Goal: Task Accomplishment & Management: Manage account settings

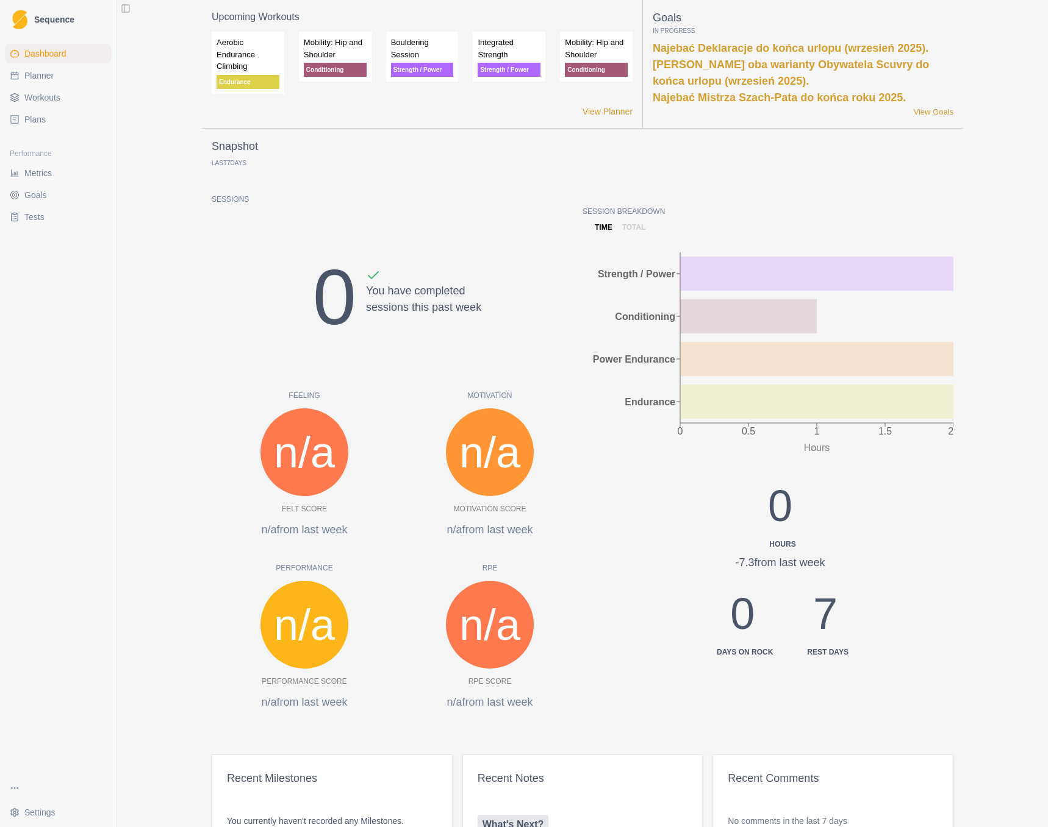
click at [37, 75] on span "Planner" at bounding box center [38, 76] width 29 height 12
select select "month"
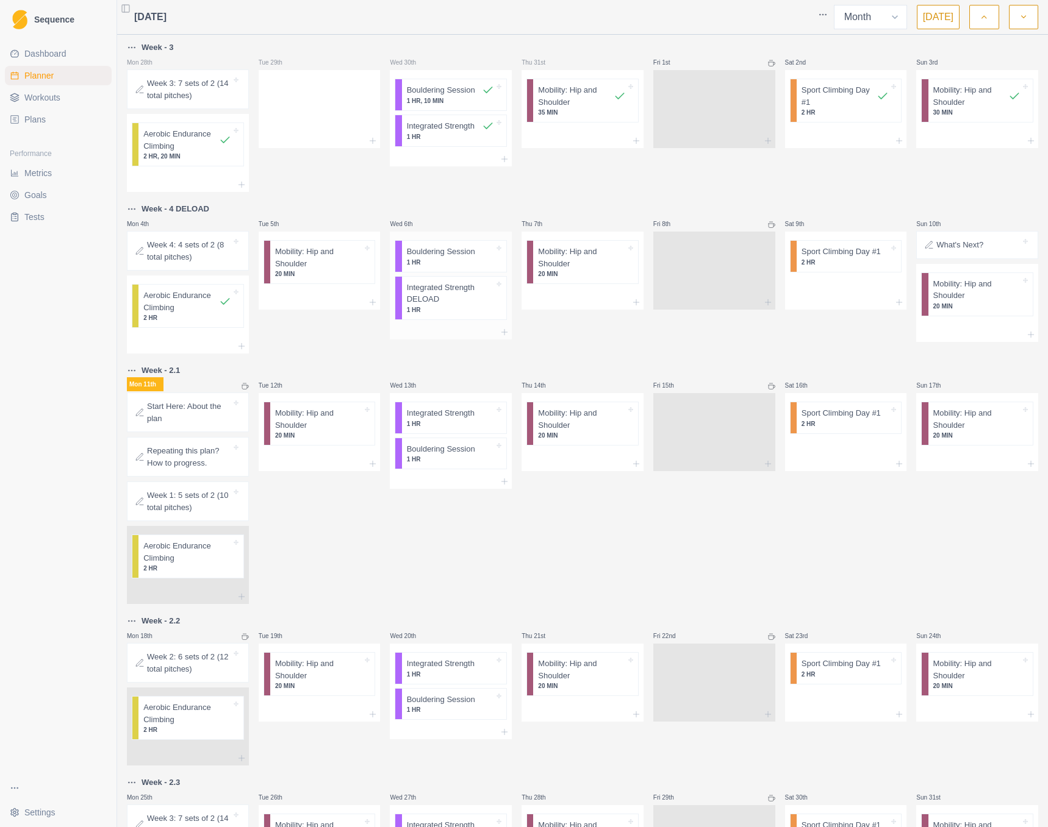
click at [456, 311] on p "1 HR" at bounding box center [451, 310] width 88 height 9
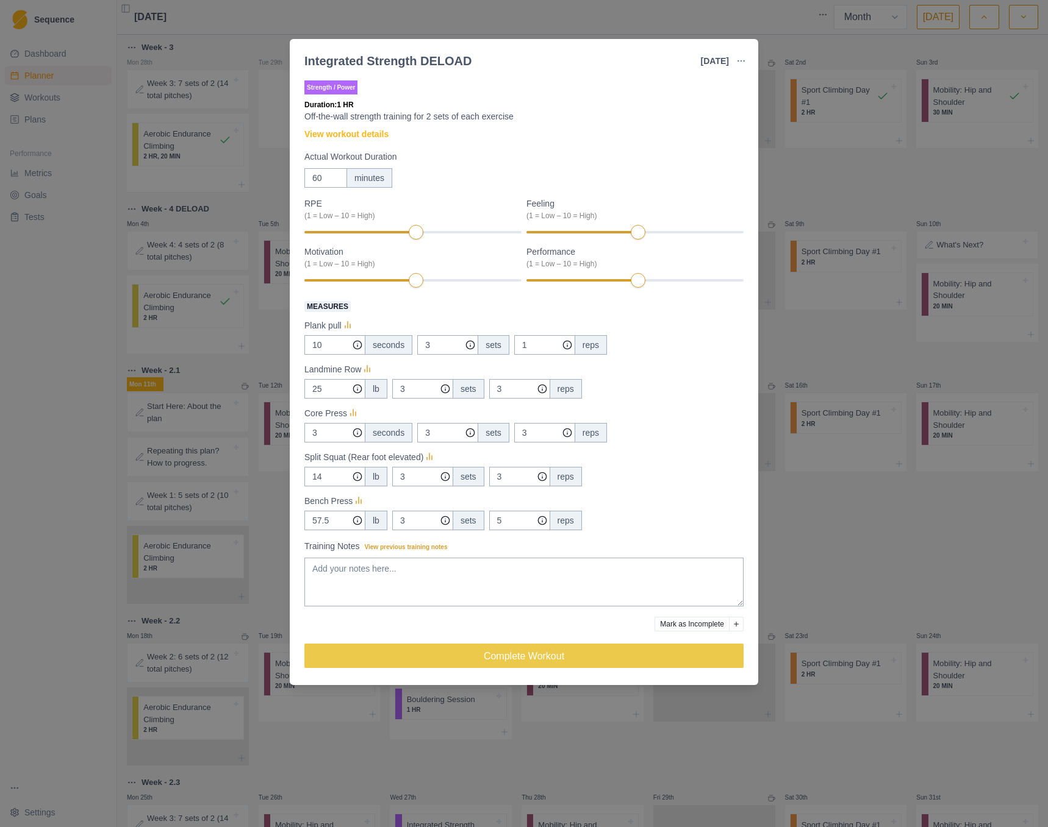
click at [713, 622] on button "Mark as Incomplete" at bounding box center [691, 624] width 75 height 15
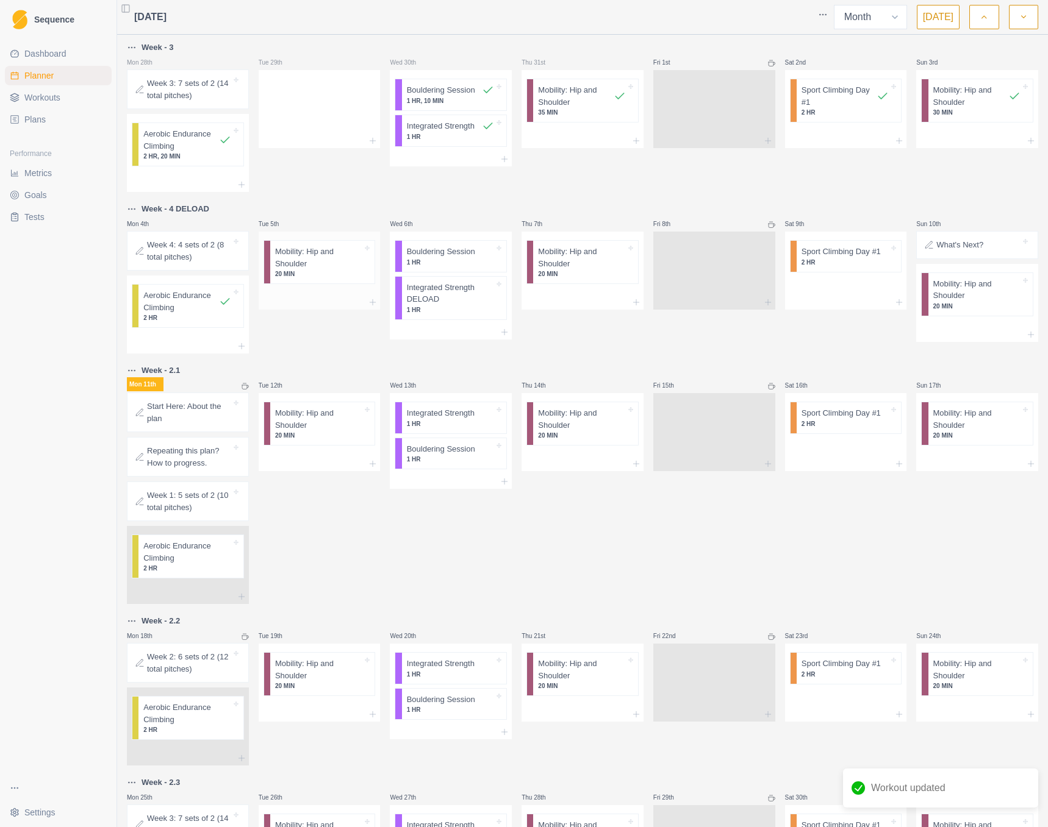
click at [325, 265] on p "Mobility: Hip and Shoulder" at bounding box center [319, 258] width 88 height 24
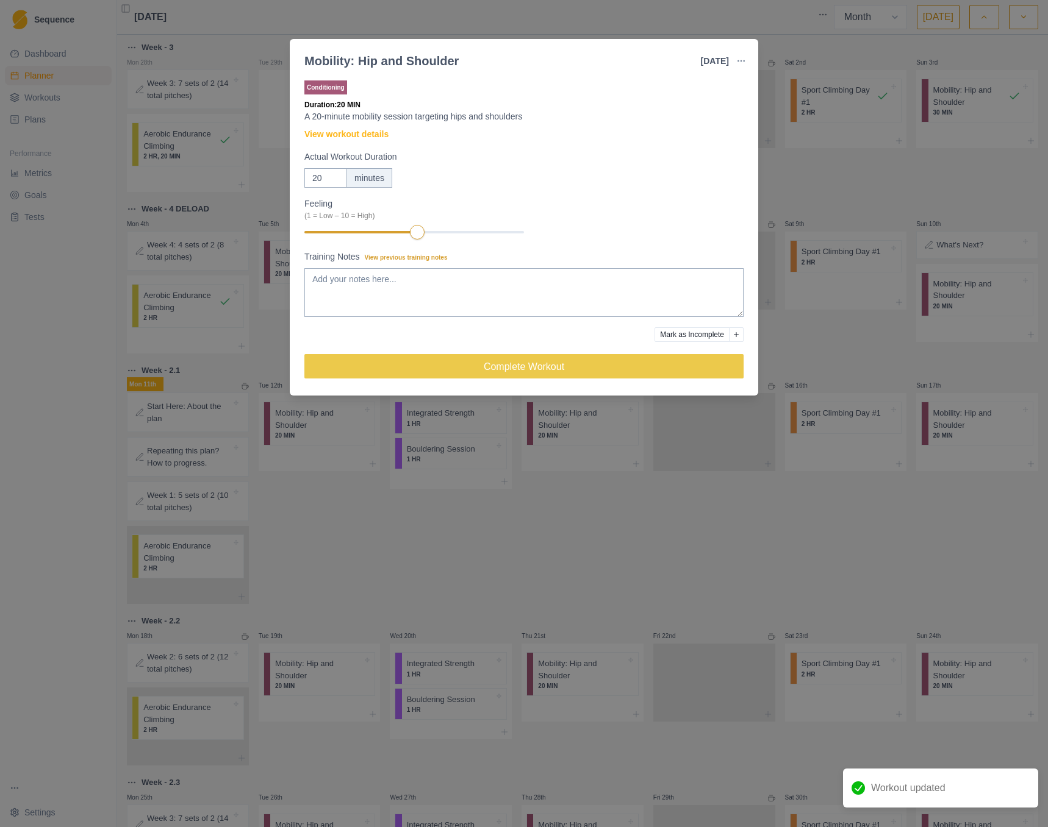
click at [698, 328] on button "Mark as Incomplete" at bounding box center [691, 334] width 75 height 15
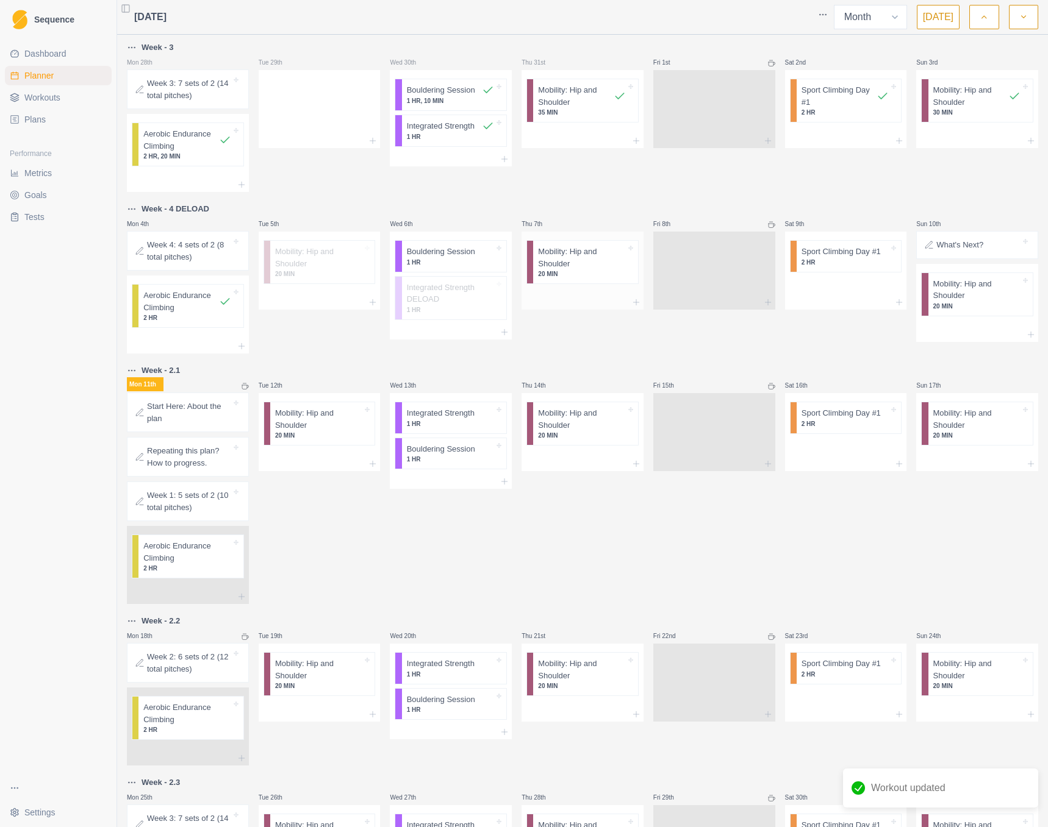
click at [587, 278] on p "20 MIN" at bounding box center [581, 274] width 87 height 9
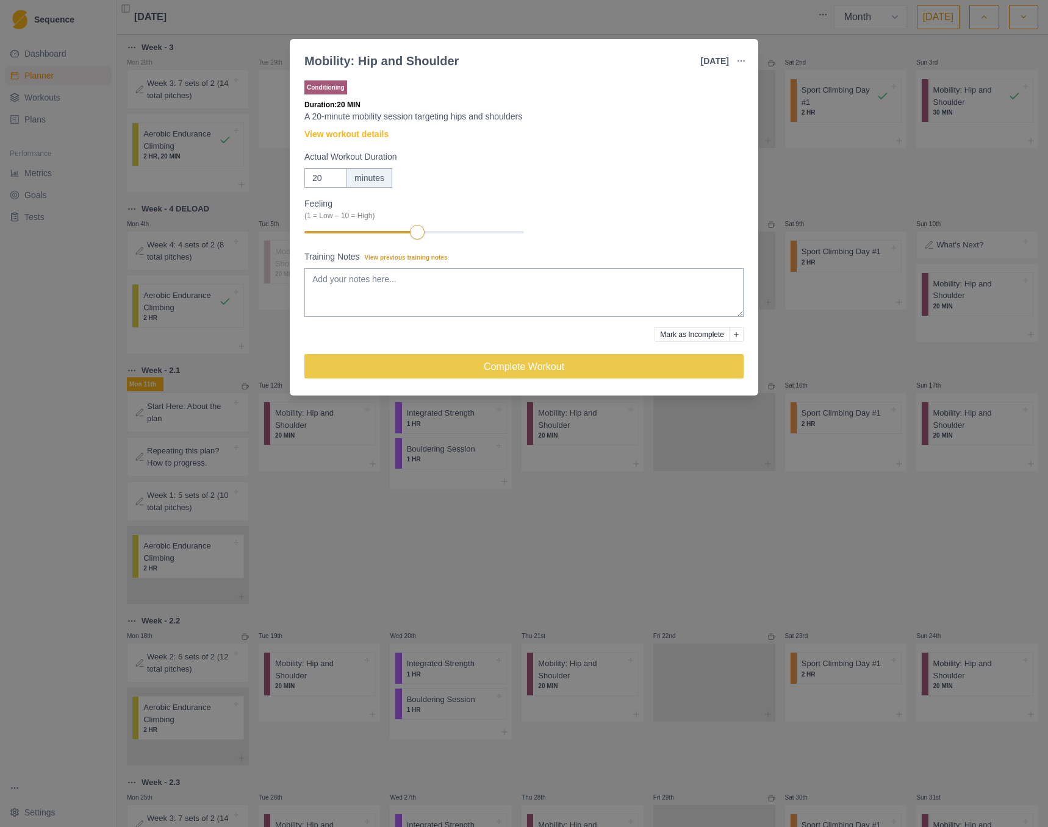
click at [694, 331] on button "Mark as Incomplete" at bounding box center [691, 334] width 75 height 15
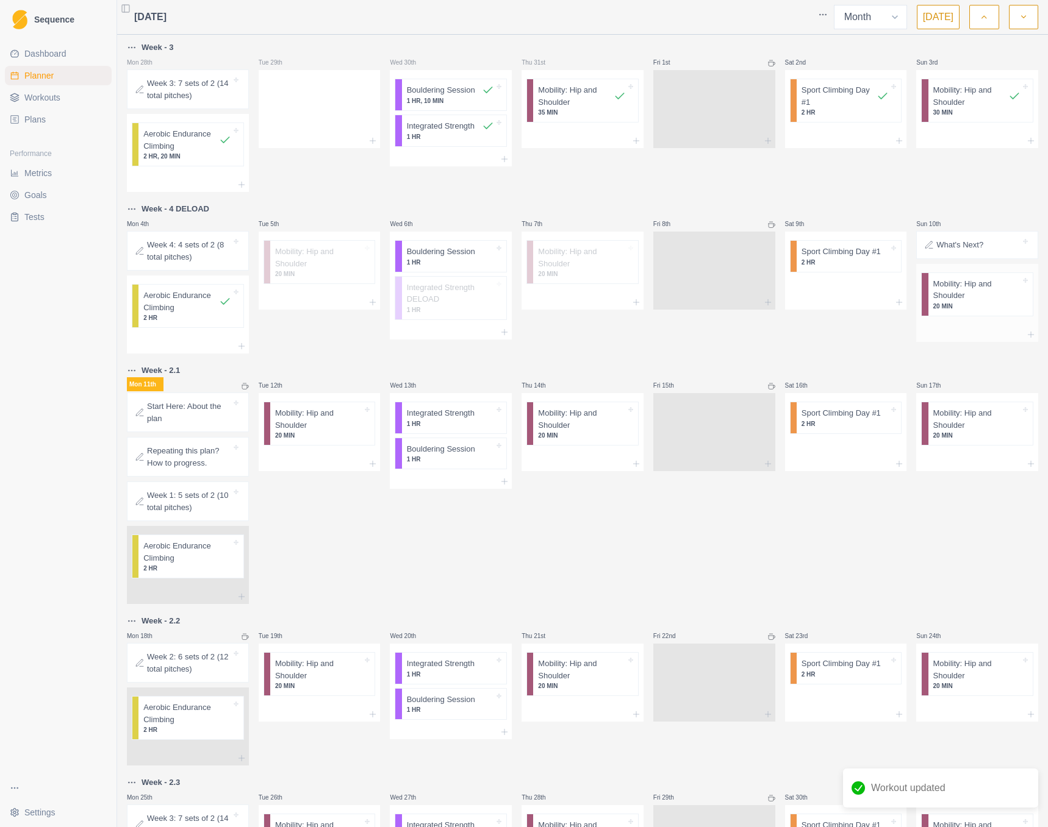
click at [951, 298] on p "Mobility: Hip and Shoulder" at bounding box center [976, 290] width 87 height 24
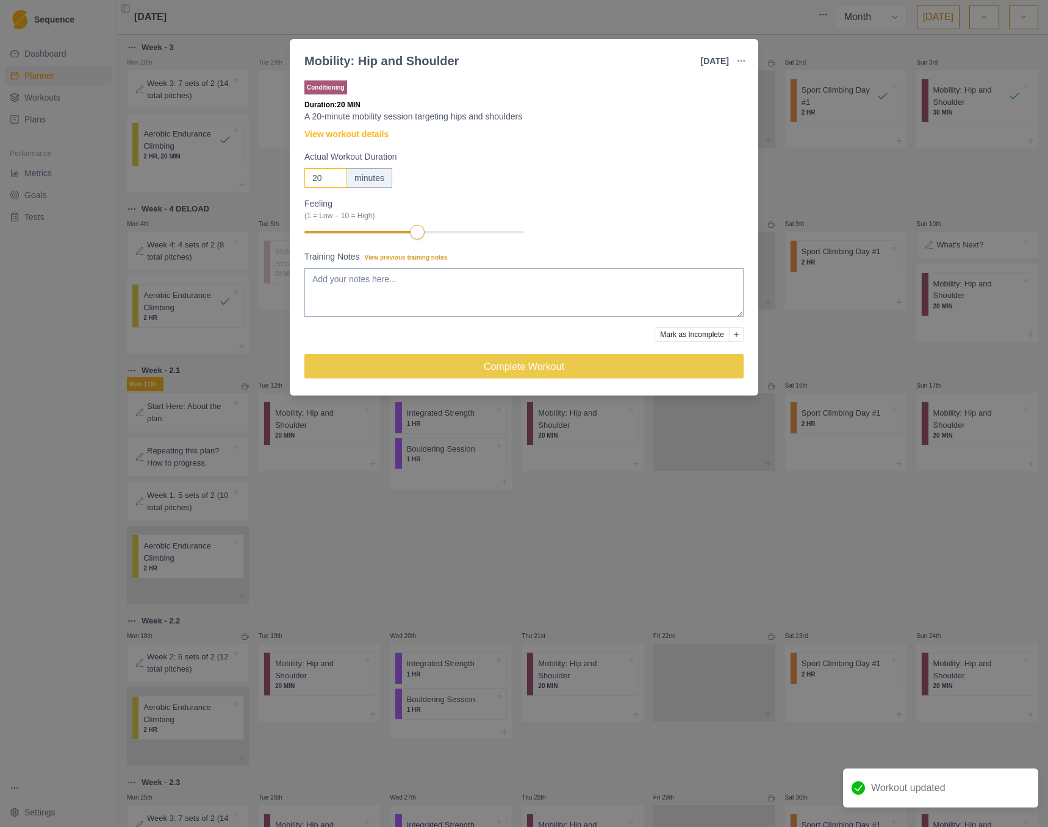
click at [337, 174] on input "20" at bounding box center [325, 178] width 43 height 20
click at [337, 174] on input "21" at bounding box center [325, 178] width 43 height 20
click at [337, 174] on input "22" at bounding box center [325, 178] width 43 height 20
click at [337, 174] on input "23" at bounding box center [325, 178] width 43 height 20
click at [337, 174] on input "24" at bounding box center [325, 178] width 43 height 20
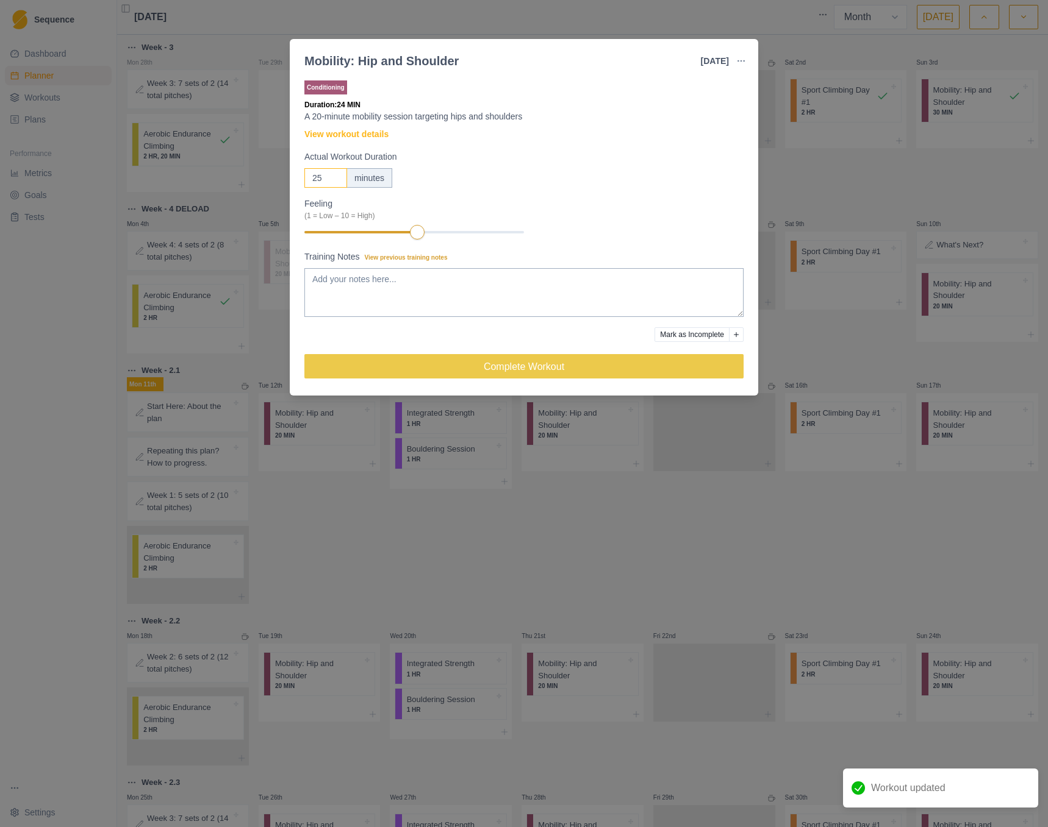
click at [337, 174] on input "25" at bounding box center [325, 178] width 43 height 20
click at [337, 174] on input "26" at bounding box center [325, 178] width 43 height 20
click at [337, 174] on input "27" at bounding box center [325, 178] width 43 height 20
click at [337, 174] on input "28" at bounding box center [325, 178] width 43 height 20
click at [337, 174] on input "29" at bounding box center [325, 178] width 43 height 20
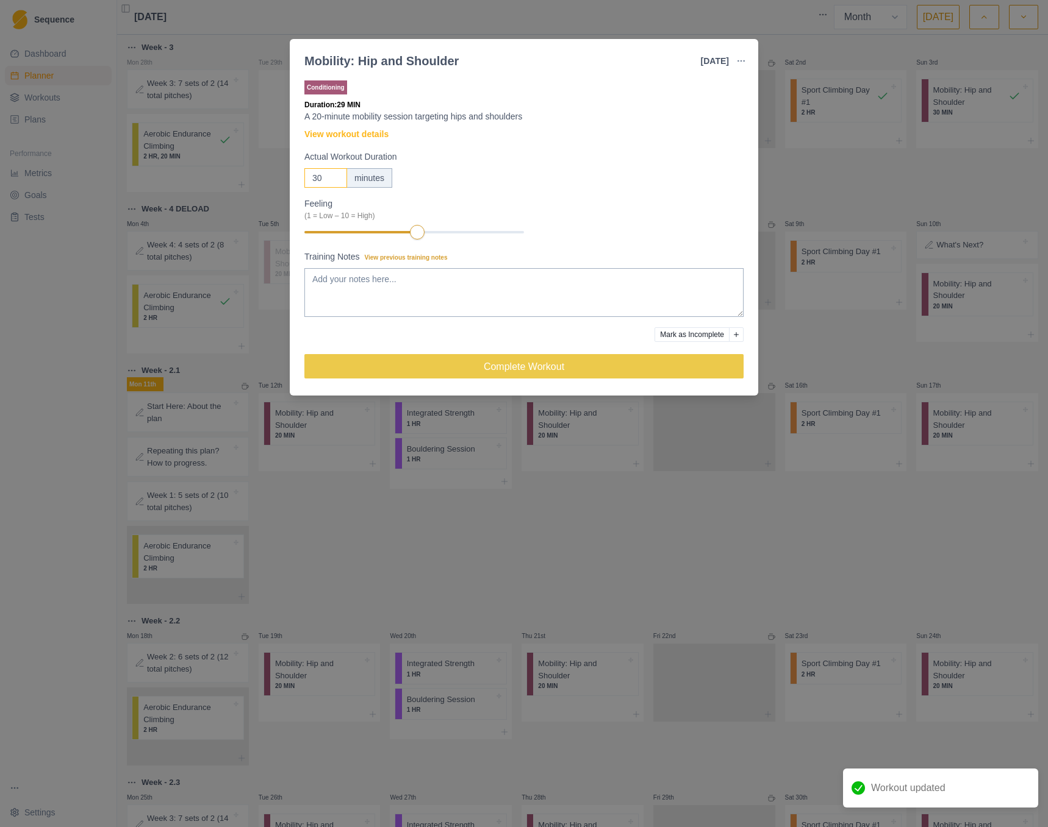
click at [337, 174] on input "30" at bounding box center [325, 178] width 43 height 20
click at [337, 174] on input "31" at bounding box center [325, 178] width 43 height 20
click at [337, 174] on input "32" at bounding box center [325, 178] width 43 height 20
click at [337, 174] on input "33" at bounding box center [325, 178] width 43 height 20
click at [337, 174] on input "34" at bounding box center [325, 178] width 43 height 20
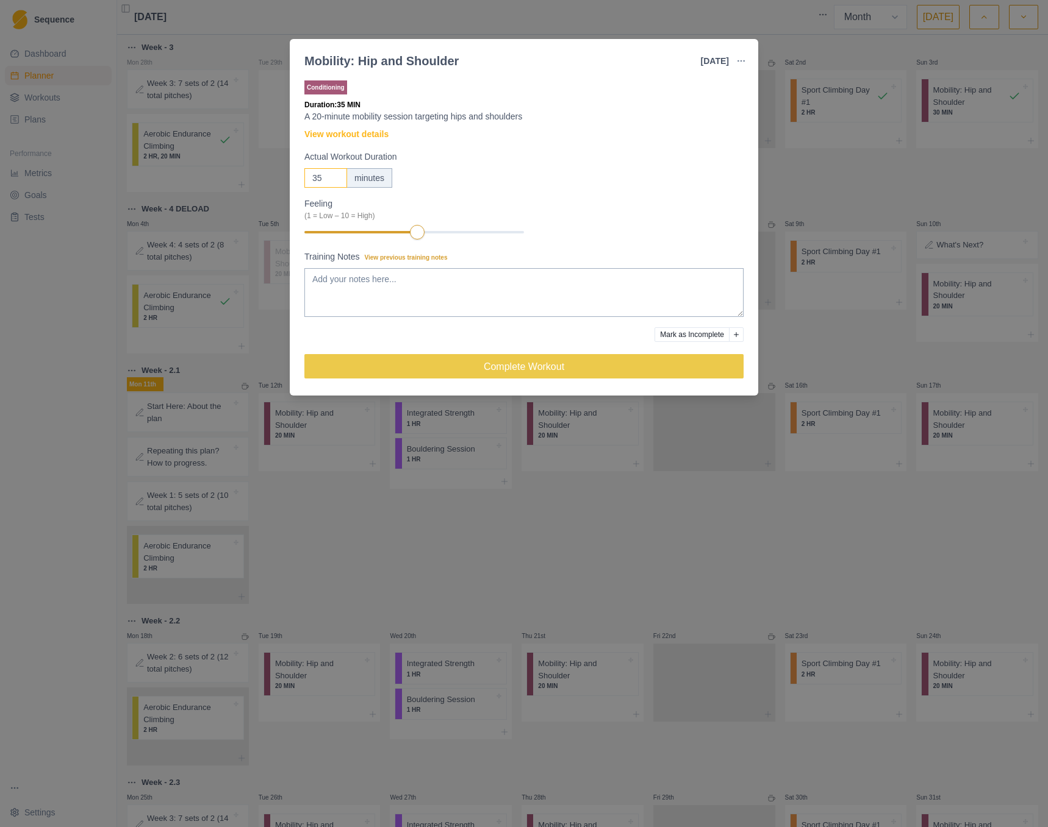
type input "35"
click at [337, 174] on input "35" at bounding box center [325, 178] width 43 height 20
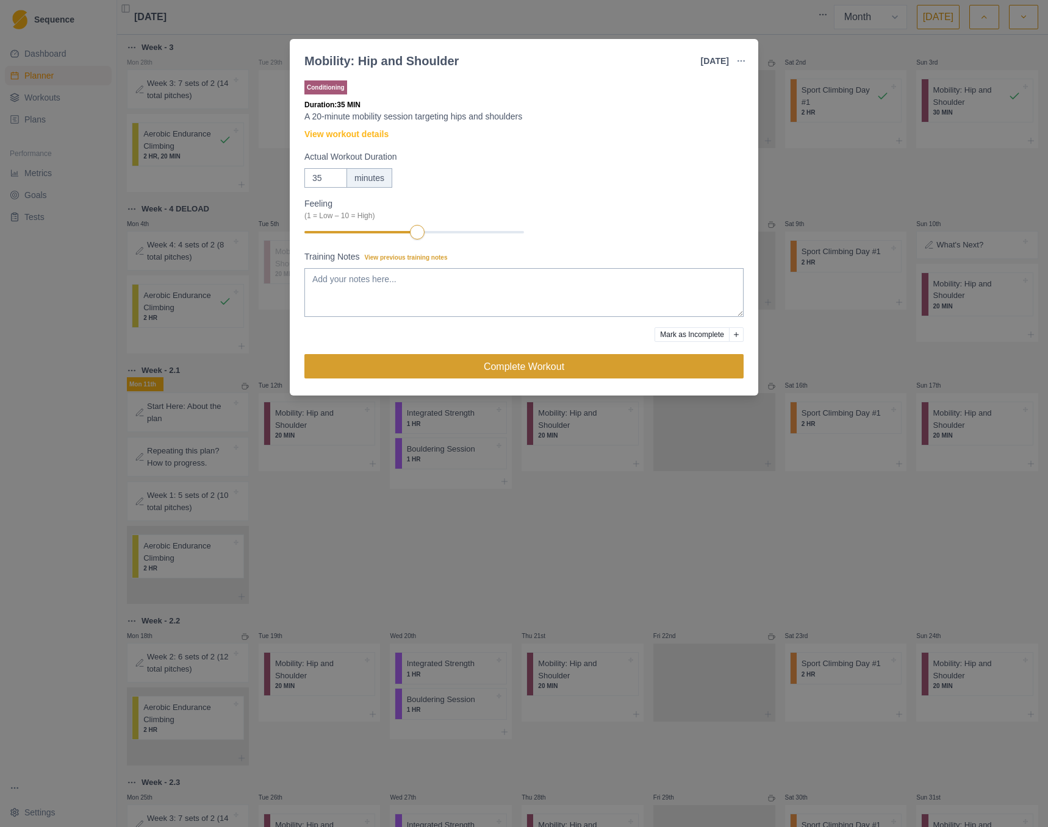
click at [627, 373] on button "Complete Workout" at bounding box center [523, 366] width 439 height 24
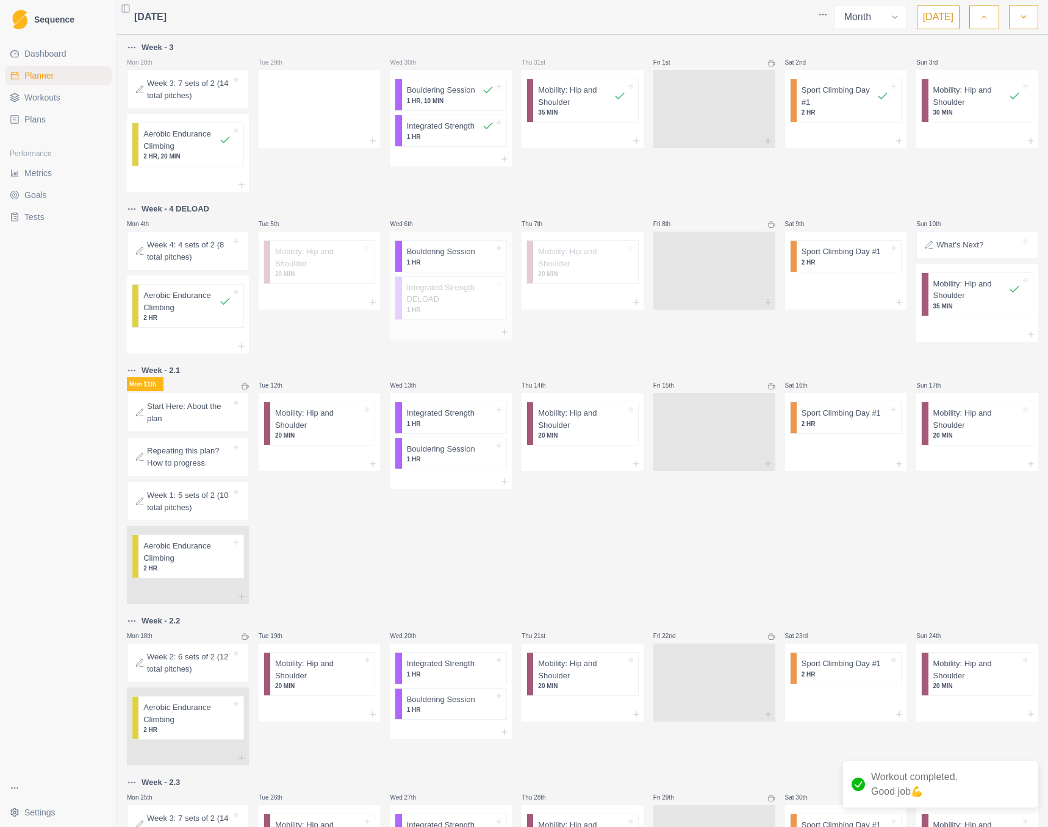
click at [462, 280] on div "Integrated Strength DELOAD 1 HR" at bounding box center [454, 298] width 105 height 43
click at [454, 258] on p "1 HR" at bounding box center [451, 262] width 88 height 9
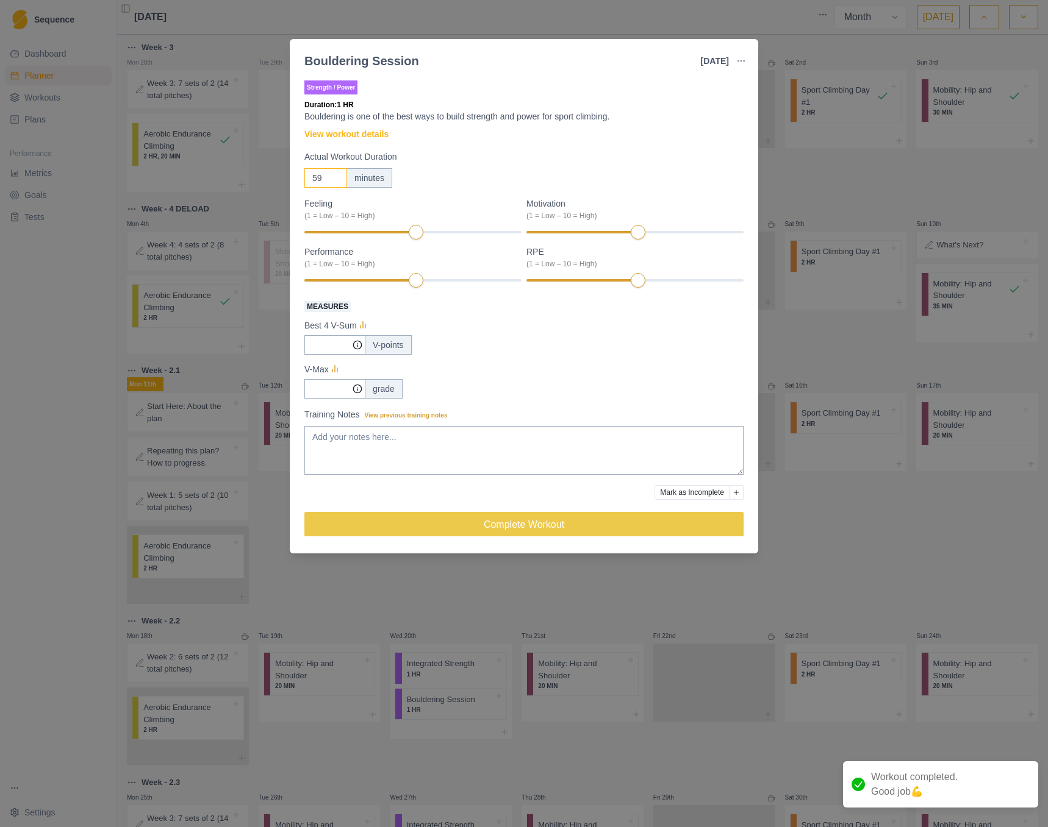
drag, startPoint x: 336, startPoint y: 180, endPoint x: 251, endPoint y: 180, distance: 85.4
click at [304, 180] on input "59" at bounding box center [325, 178] width 43 height 20
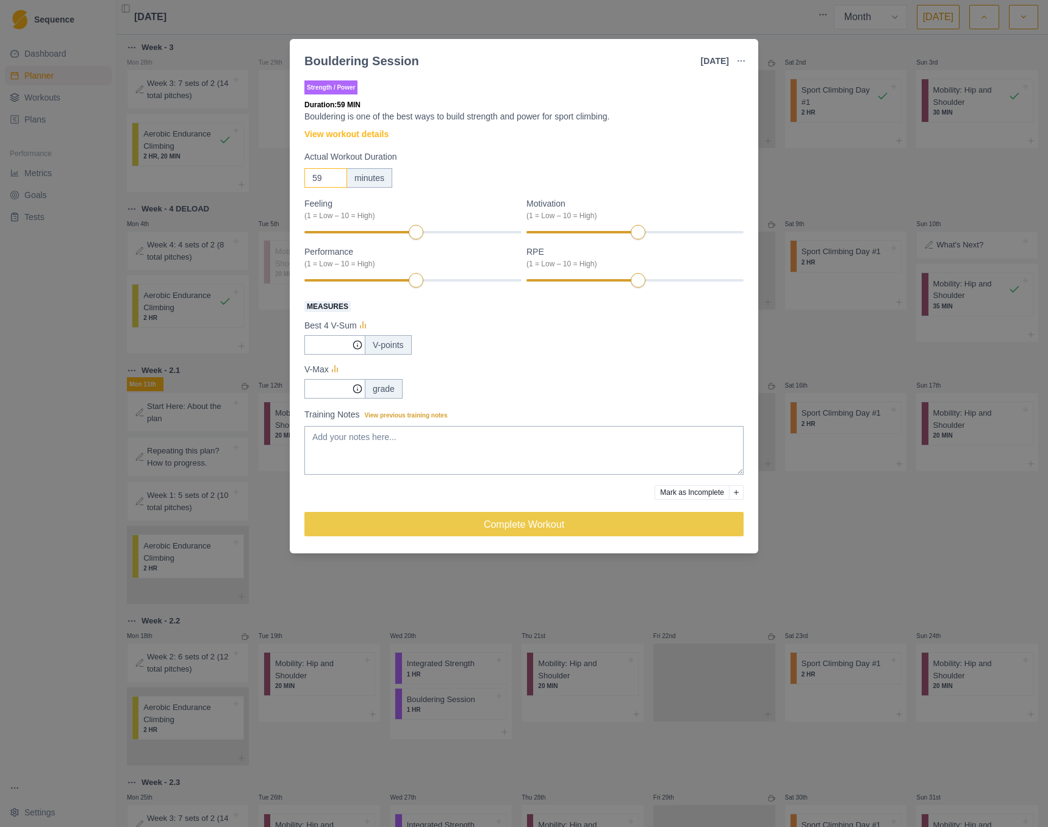
drag, startPoint x: 326, startPoint y: 177, endPoint x: 263, endPoint y: 179, distance: 62.8
click at [263, 179] on div "Bouldering Session [DATE] Link To Goal View Workout Metrics Edit Original Worko…" at bounding box center [524, 413] width 1048 height 827
type input "5"
type input "120"
drag, startPoint x: 541, startPoint y: 495, endPoint x: 544, endPoint y: 464, distance: 31.2
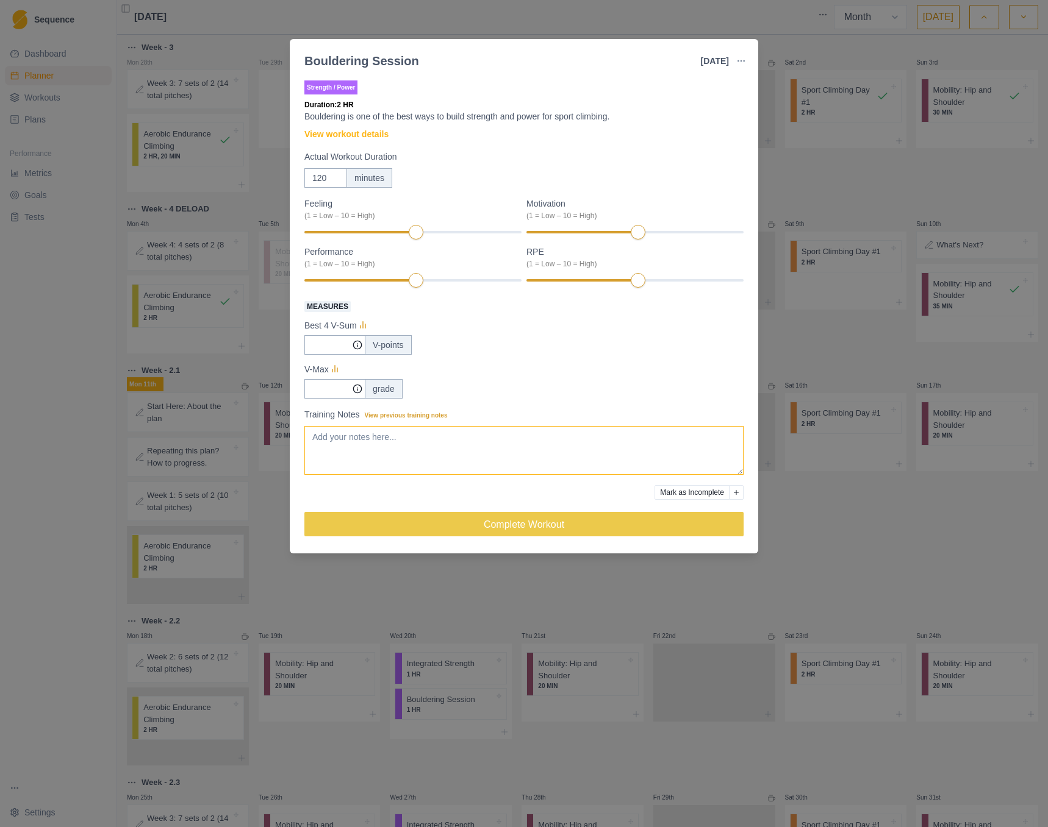
click at [540, 495] on div at bounding box center [479, 492] width 350 height 15
click at [548, 437] on textarea "Training Notes View previous training notes" at bounding box center [523, 450] width 439 height 49
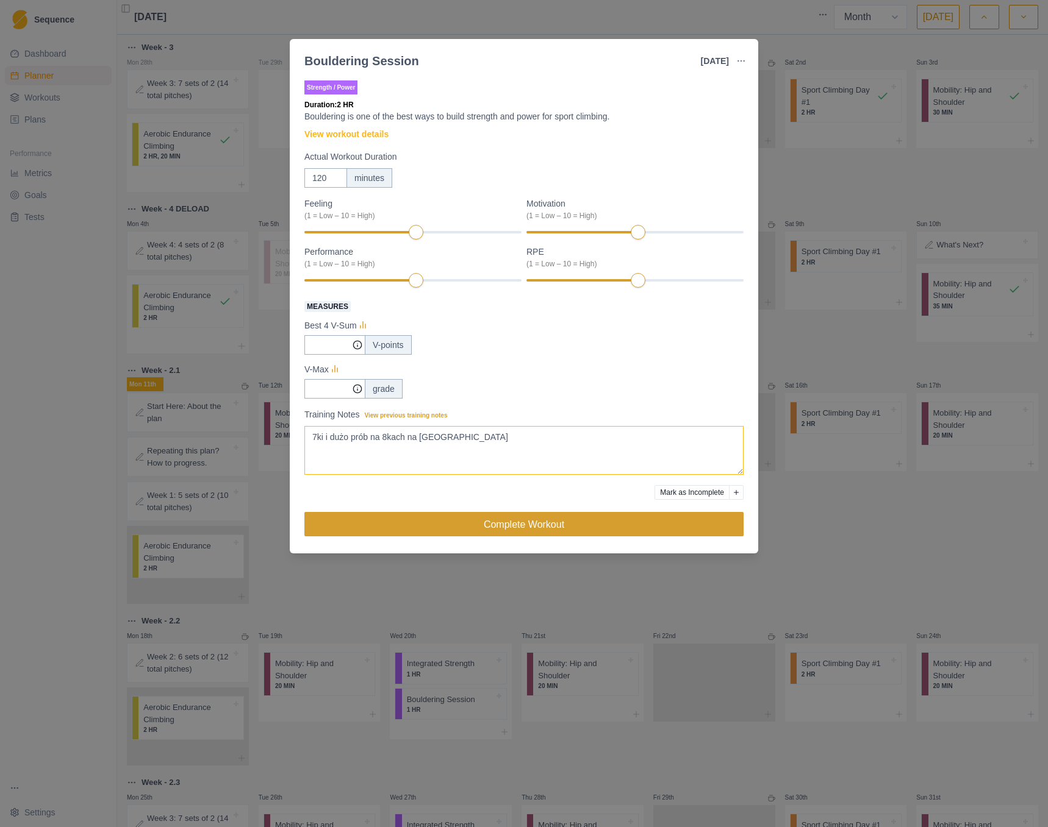
type textarea "7ki i dużo prób na 8kach na [GEOGRAPHIC_DATA]"
click at [437, 519] on button "Complete Workout" at bounding box center [523, 524] width 439 height 24
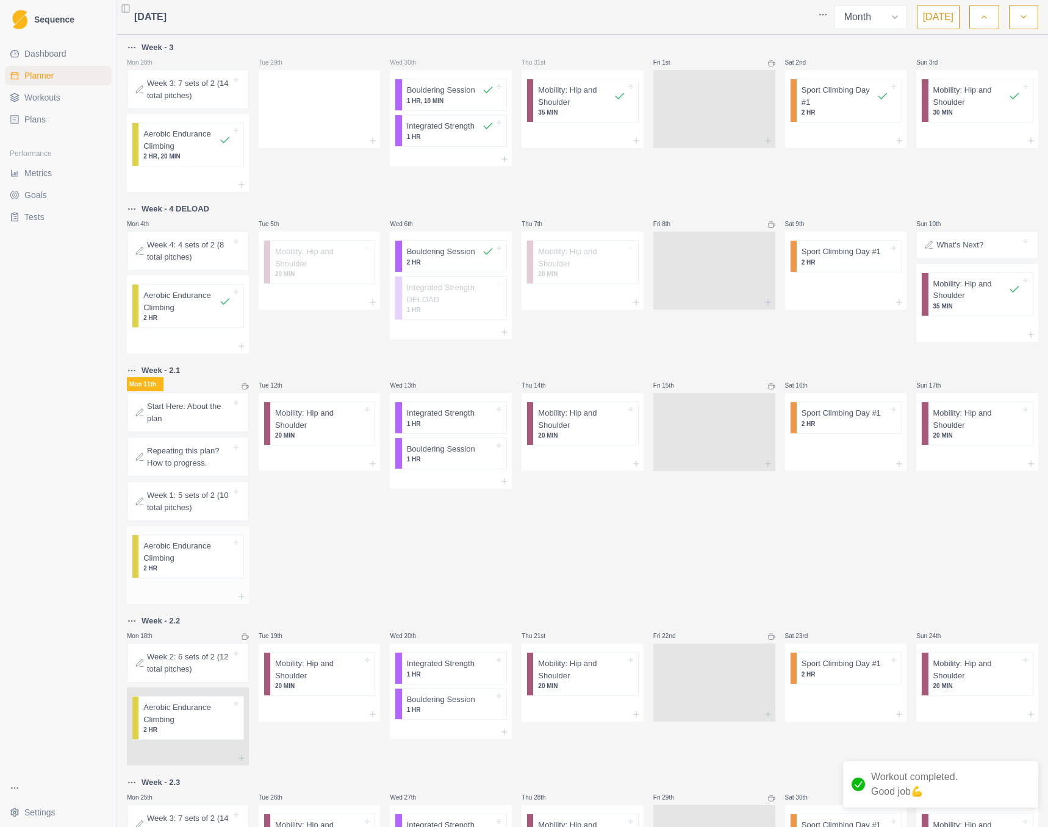
click at [210, 559] on p "Aerobic Endurance Climbing" at bounding box center [186, 552] width 87 height 24
click at [201, 462] on p "Repeating this plan? How to progress." at bounding box center [189, 457] width 84 height 24
click at [984, 20] on icon "button" at bounding box center [983, 17] width 9 height 12
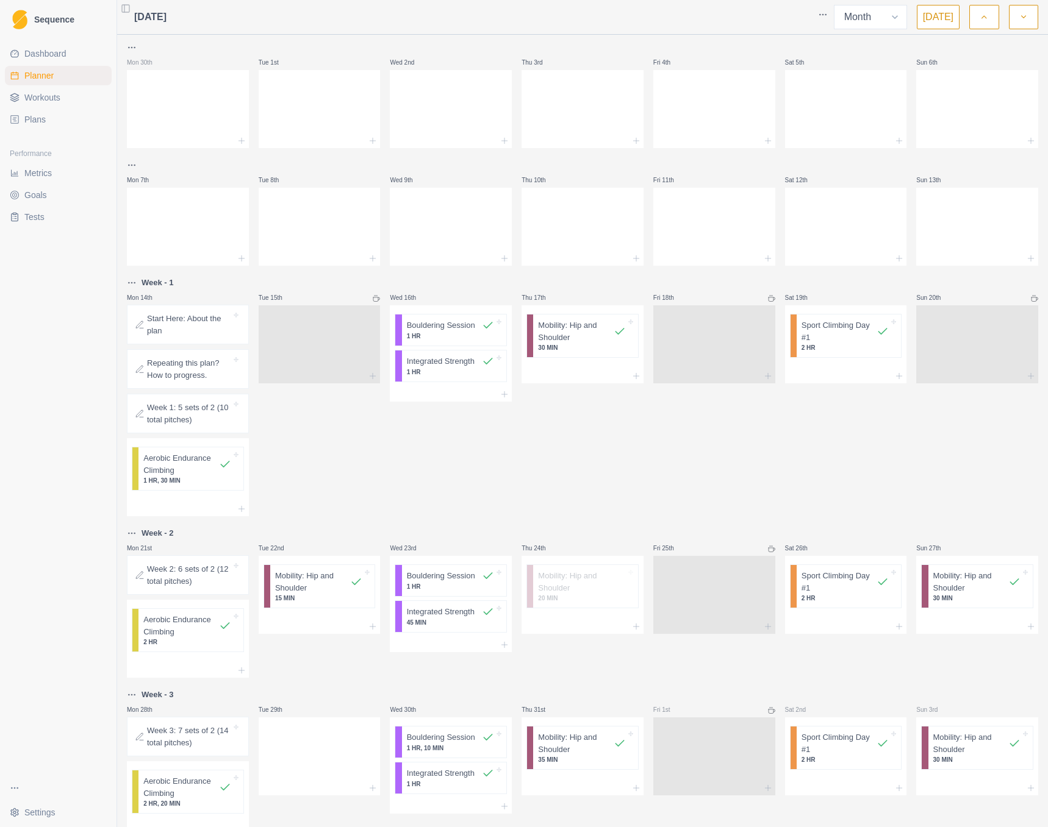
click at [1027, 16] on button "button" at bounding box center [1023, 17] width 29 height 24
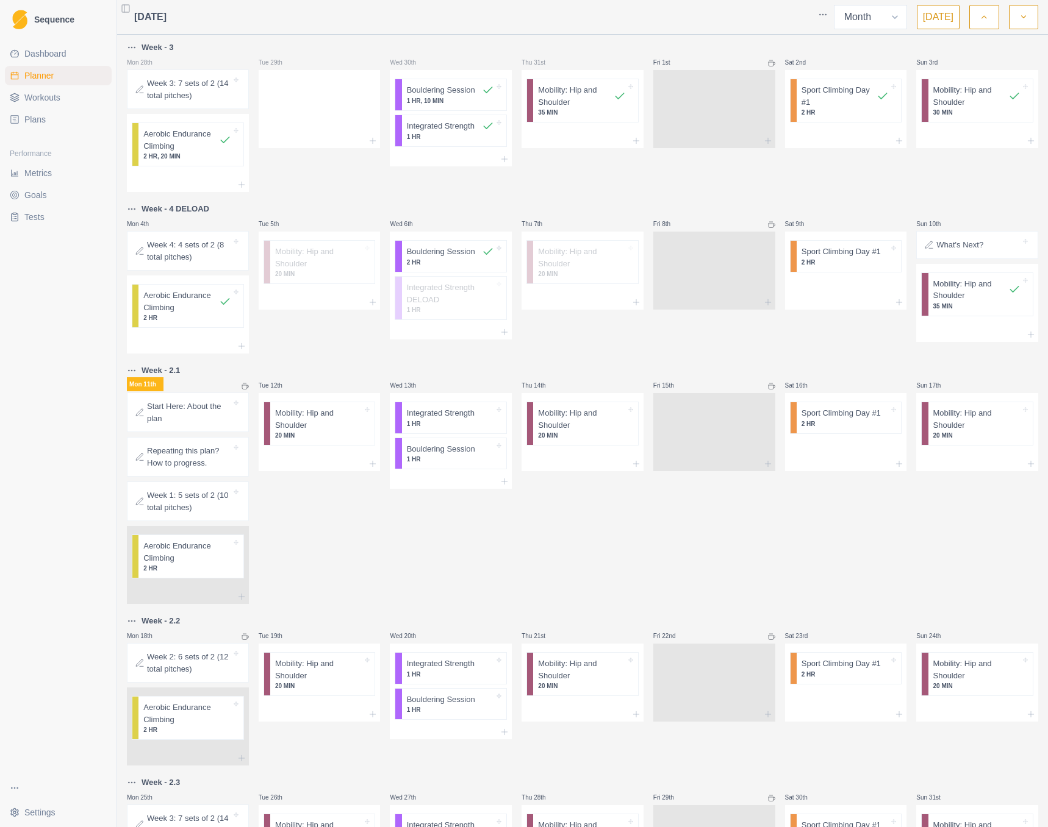
click at [201, 456] on p "Repeating this plan? How to progress." at bounding box center [189, 457] width 84 height 24
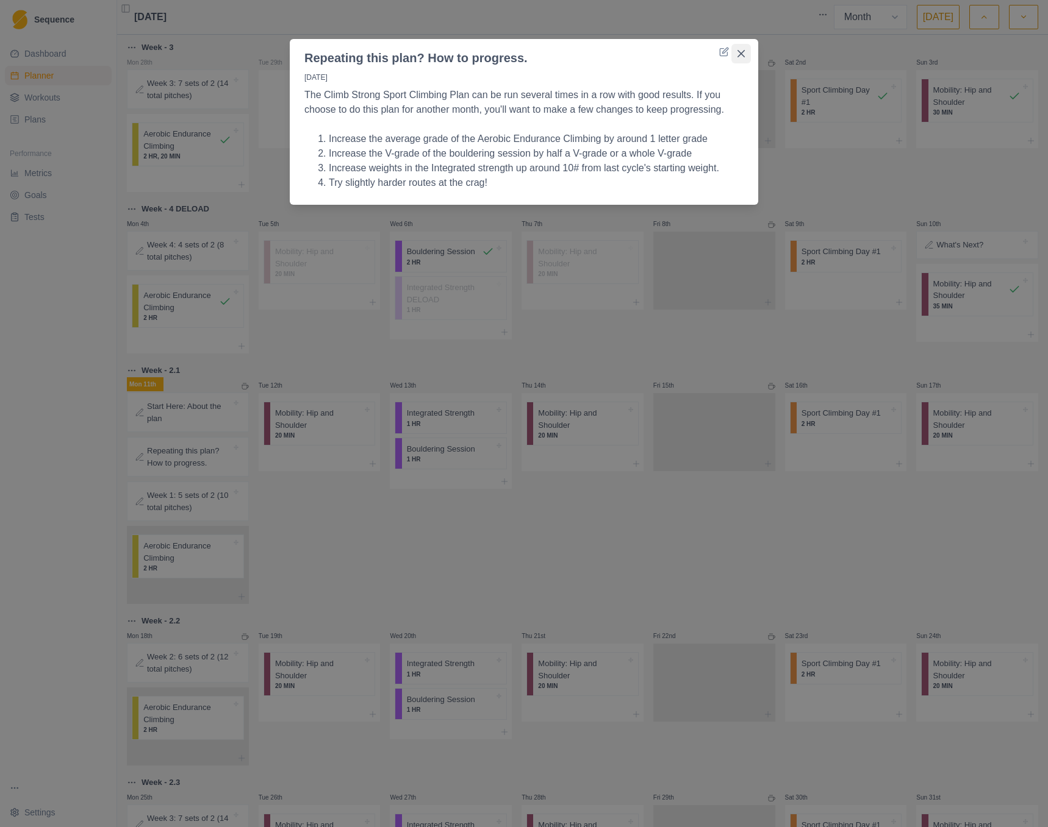
click at [747, 52] on button "Close" at bounding box center [741, 54] width 20 height 20
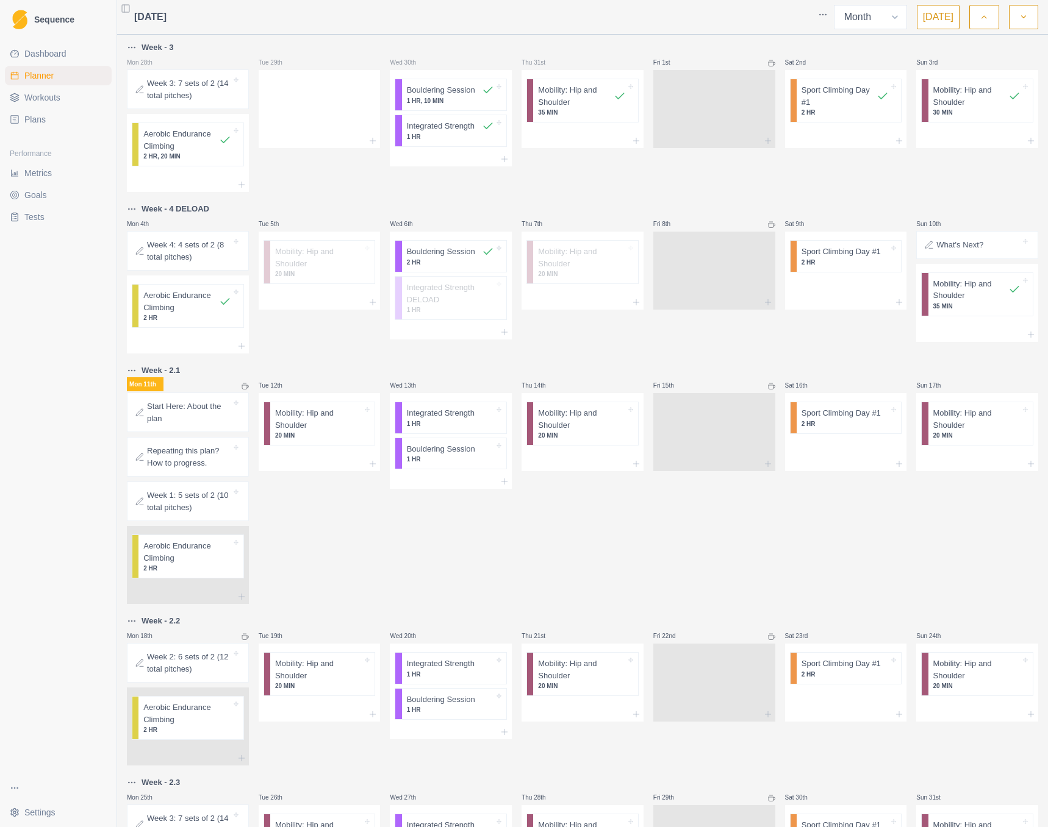
click at [869, 572] on div "Sat 16th Sport Climbing Day #1 2 HR" at bounding box center [846, 483] width 122 height 241
